Goal: Transaction & Acquisition: Purchase product/service

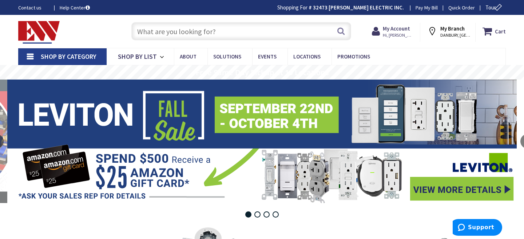
click at [208, 30] on input "text" at bounding box center [241, 31] width 220 height 18
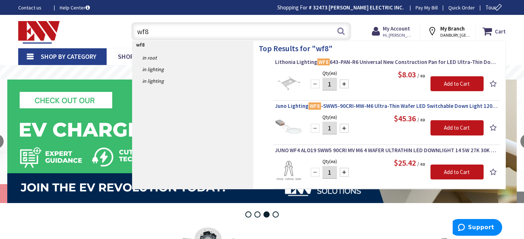
type input "wf8"
click at [353, 106] on span "Juno Lighting WF8 -SWW5-90CRI-MW-M6 Ultra-Thin Wafer LED Switchable Down Light …" at bounding box center [386, 106] width 223 height 7
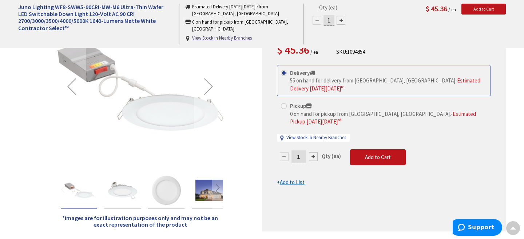
scroll to position [131, 0]
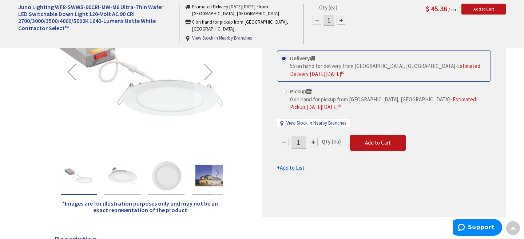
click at [312, 138] on div at bounding box center [313, 142] width 9 height 9
type input "2"
click at [366, 139] on span "Add to Cart" at bounding box center [378, 142] width 26 height 7
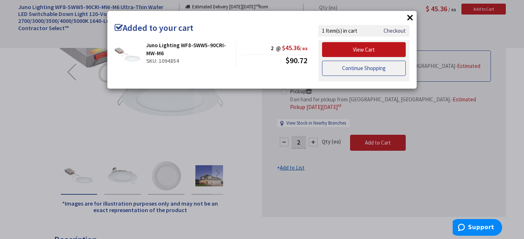
click at [362, 67] on link "Continue Shopping" at bounding box center [364, 68] width 84 height 15
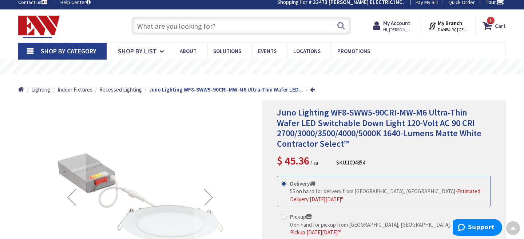
scroll to position [0, 0]
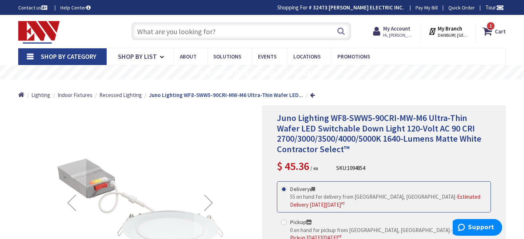
click at [293, 32] on input "text" at bounding box center [241, 31] width 220 height 18
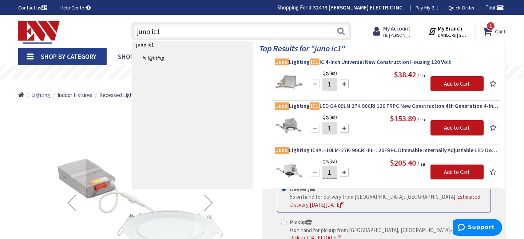
type input "juno ic1"
click at [351, 63] on span "Juno Lighting IC1 IC 4-Inch Universal New Construction Housing 120 Volt" at bounding box center [386, 62] width 223 height 7
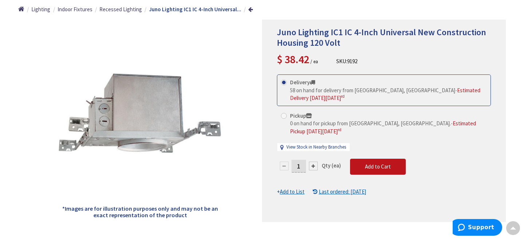
scroll to position [87, 0]
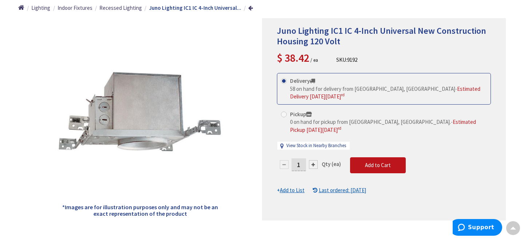
click at [301, 159] on input "1" at bounding box center [298, 165] width 15 height 13
type input "6"
click at [357, 152] on form "This product is Discontinued Delivery 58 on hand for delivery from Middletown, …" at bounding box center [384, 134] width 214 height 122
click at [357, 158] on button "Add to Cart" at bounding box center [378, 166] width 56 height 16
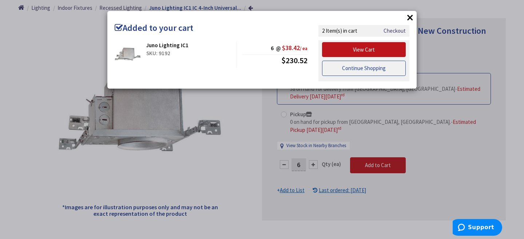
click at [367, 69] on link "Continue Shopping" at bounding box center [364, 68] width 84 height 15
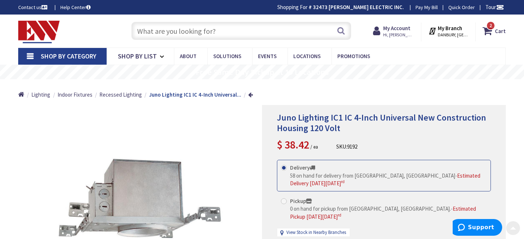
scroll to position [0, 0]
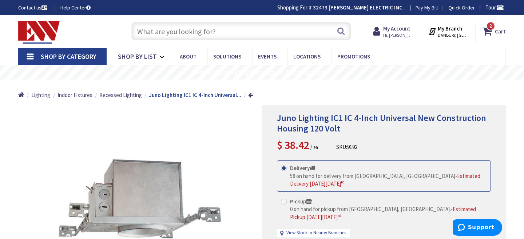
click at [279, 29] on input "text" at bounding box center [241, 31] width 220 height 18
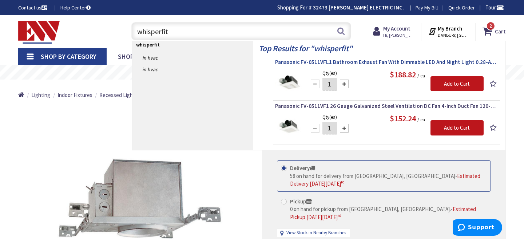
type input "whisperfit"
click at [378, 60] on span "Panasonic FV-0511VFL1 Bathroom Exhaust Fan With Dimmable LED And Night Light 0.…" at bounding box center [386, 62] width 223 height 7
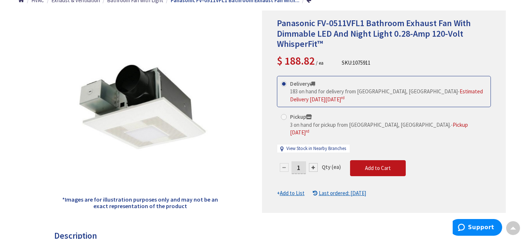
scroll to position [102, 0]
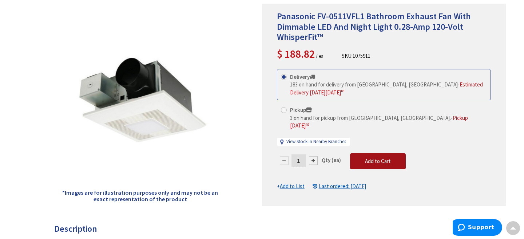
click at [376, 158] on span "Add to Cart" at bounding box center [378, 161] width 26 height 7
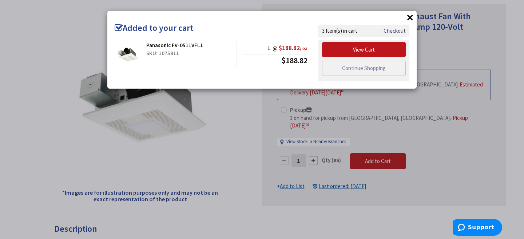
click at [374, 76] on div "View Cart Continue Shopping" at bounding box center [363, 60] width 91 height 41
click at [374, 71] on link "Continue Shopping" at bounding box center [364, 68] width 84 height 15
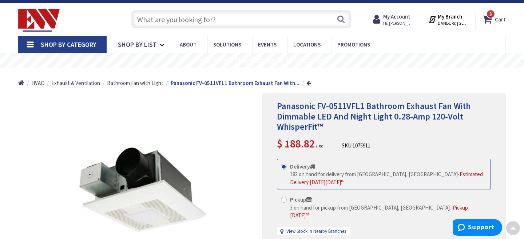
scroll to position [0, 0]
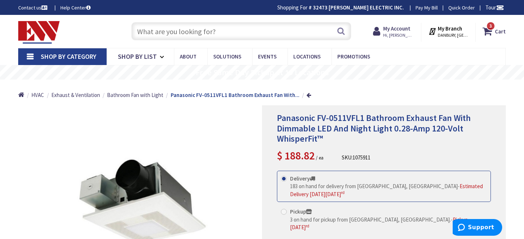
click at [297, 35] on input "text" at bounding box center [241, 31] width 220 height 18
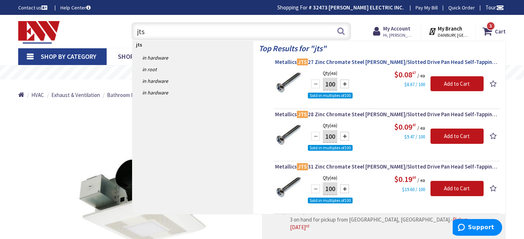
type input "jts"
click at [325, 61] on span "Metallics JTS 27 Zinc Chromate Steel Phillips/Slotted Drive Pan Head Self-Tappi…" at bounding box center [386, 62] width 223 height 7
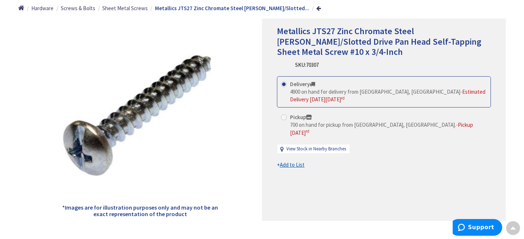
scroll to position [87, 0]
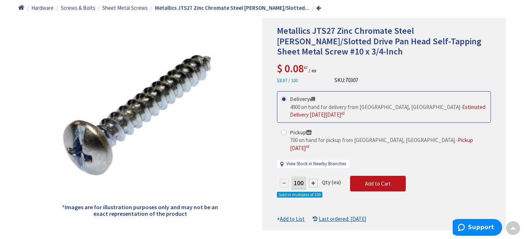
click at [315, 179] on div at bounding box center [313, 183] width 9 height 9
type input "300"
click at [373, 179] on button "Add to Cart" at bounding box center [378, 184] width 56 height 16
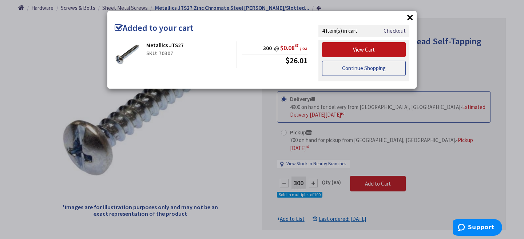
click at [378, 65] on link "Continue Shopping" at bounding box center [364, 68] width 84 height 15
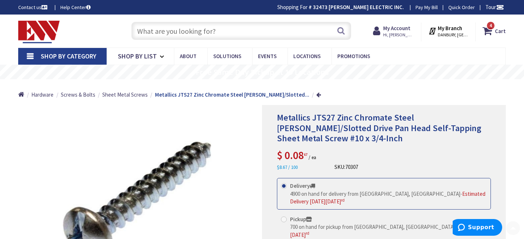
scroll to position [0, 0]
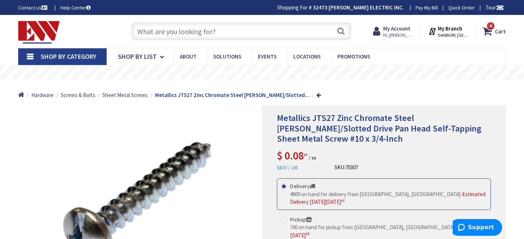
click at [307, 32] on input "text" at bounding box center [241, 31] width 220 height 18
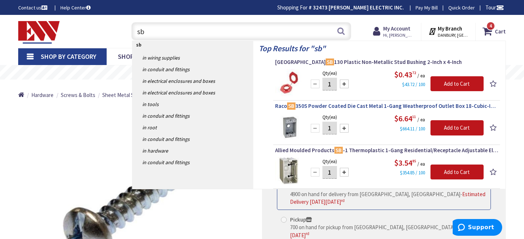
type input "sb"
click at [349, 104] on span "Raco SB 350S Powder Coated Die Cast Metal 1-Gang Weatherproof Outlet Box 18-Cub…" at bounding box center [386, 106] width 223 height 7
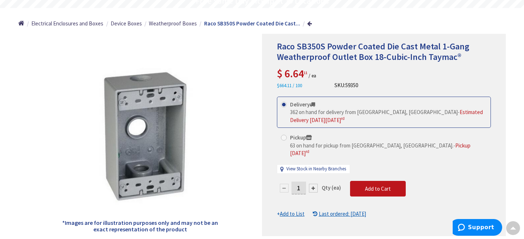
scroll to position [73, 0]
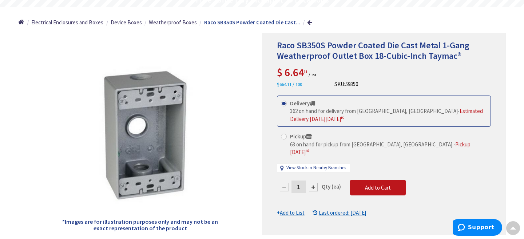
click at [311, 183] on div at bounding box center [313, 187] width 9 height 9
type input "3"
click at [383, 180] on button "Add to Cart" at bounding box center [378, 188] width 56 height 16
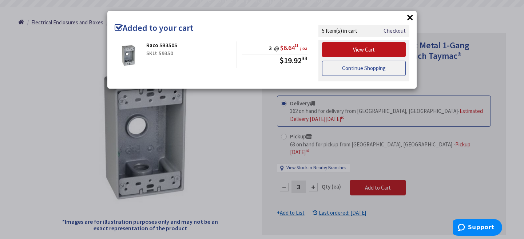
click at [382, 65] on link "Continue Shopping" at bounding box center [364, 68] width 84 height 15
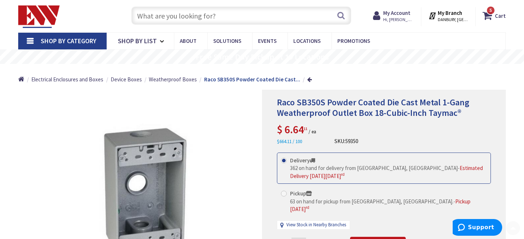
scroll to position [0, 0]
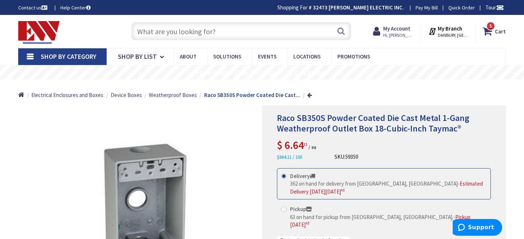
click at [316, 34] on input "text" at bounding box center [241, 31] width 220 height 18
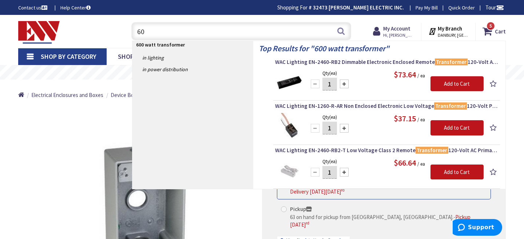
type input "6"
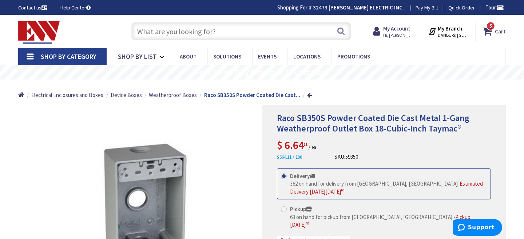
click at [64, 56] on span "Shop By Category" at bounding box center [69, 56] width 56 height 8
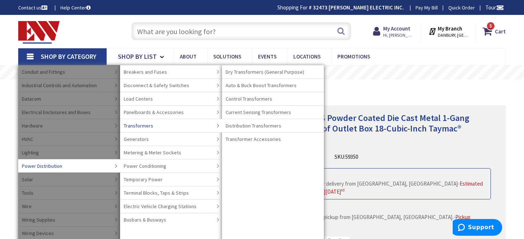
click at [214, 125] on icon at bounding box center [218, 126] width 8 height 12
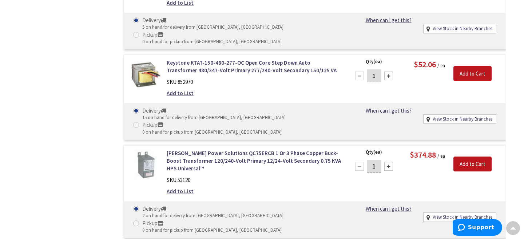
scroll to position [1950, 0]
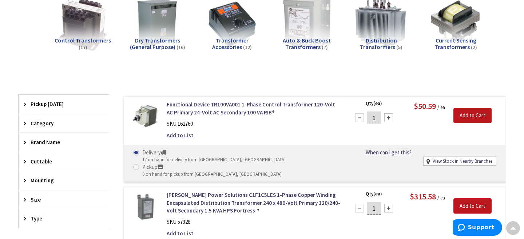
scroll to position [0, 0]
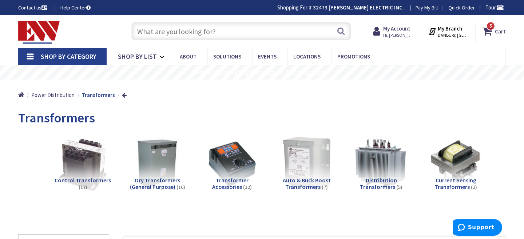
click at [285, 31] on input "text" at bounding box center [241, 31] width 220 height 18
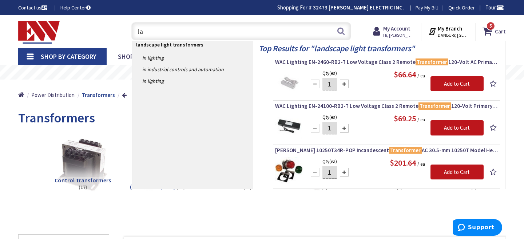
type input "l"
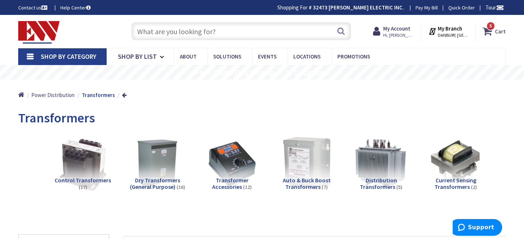
click at [493, 28] on span "5 5 items" at bounding box center [490, 25] width 9 height 9
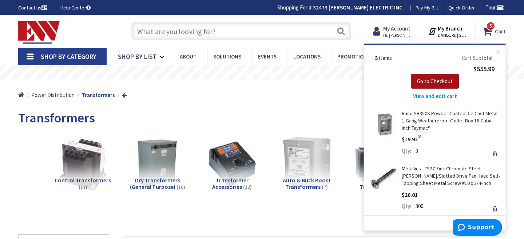
click at [448, 83] on span "Go to Checkout" at bounding box center [435, 81] width 36 height 7
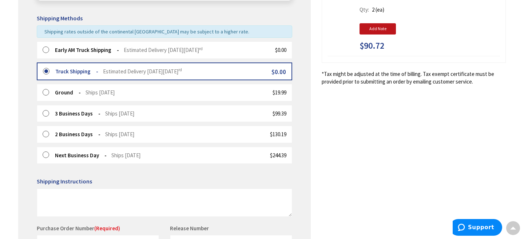
scroll to position [179, 0]
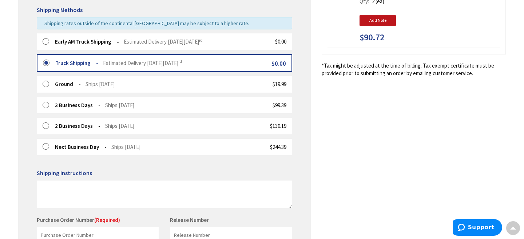
click at [46, 40] on label at bounding box center [48, 41] width 11 height 7
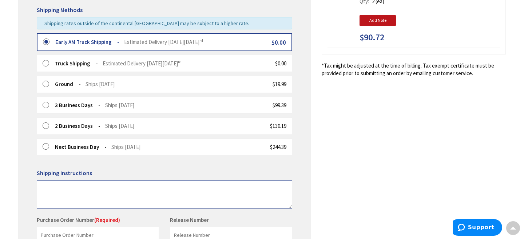
click at [53, 183] on textarea at bounding box center [164, 194] width 255 height 28
type textarea "please leave material by garage"
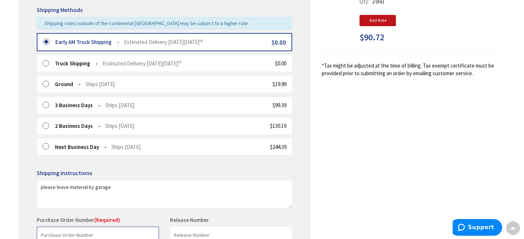
click at [94, 233] on input "text" at bounding box center [98, 235] width 122 height 16
type input "stock"
click at [287, 217] on div "Release Number This is a required field." at bounding box center [230, 230] width 133 height 27
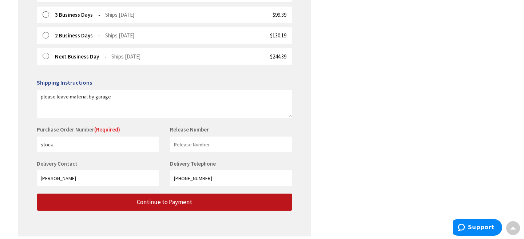
scroll to position [298, 0]
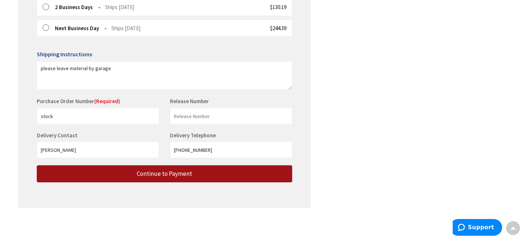
click at [235, 172] on button "Continue to Payment" at bounding box center [164, 174] width 255 height 17
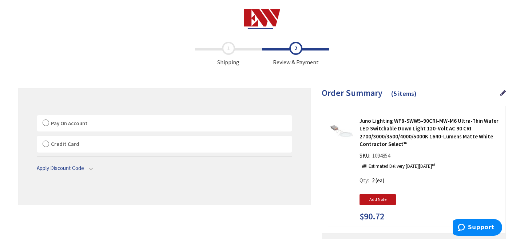
click at [47, 122] on label "Pay On Account" at bounding box center [164, 123] width 255 height 17
click at [42, 127] on label "Pay On Account" at bounding box center [164, 123] width 255 height 17
click at [37, 117] on input "Pay On Account" at bounding box center [37, 117] width 0 height 0
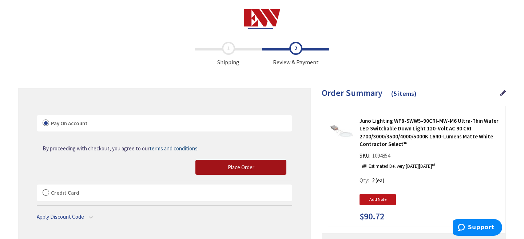
click at [251, 169] on span "Place Order" at bounding box center [241, 167] width 27 height 7
